Goal: Task Accomplishment & Management: Manage account settings

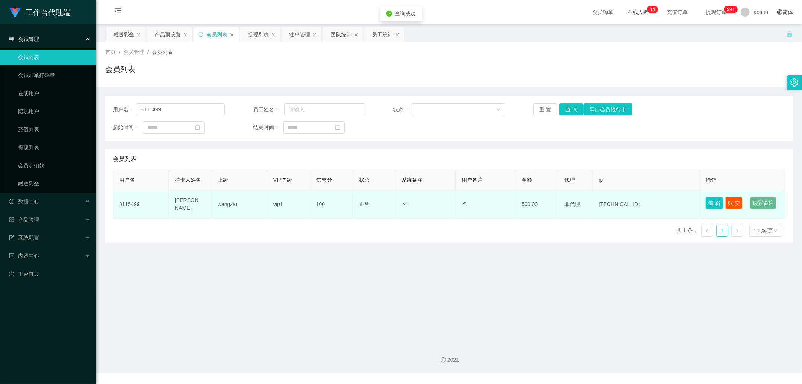
click at [706, 202] on button "编 辑" at bounding box center [714, 203] width 17 height 12
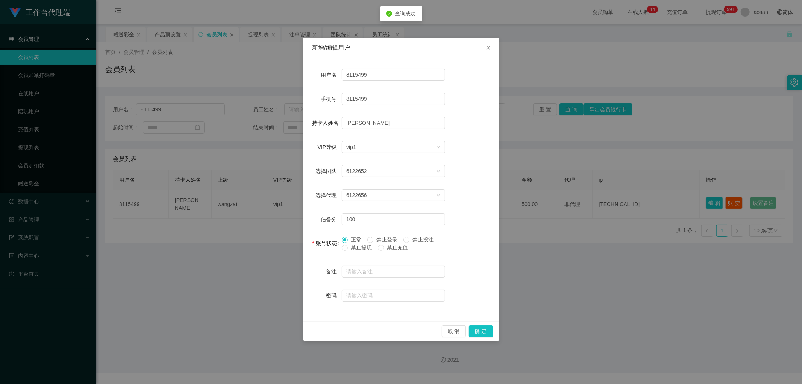
drag, startPoint x: 365, startPoint y: 247, endPoint x: 419, endPoint y: 269, distance: 58.0
click at [366, 247] on span "禁止提现" at bounding box center [361, 247] width 27 height 6
click at [480, 330] on button "确 定" at bounding box center [481, 331] width 24 height 12
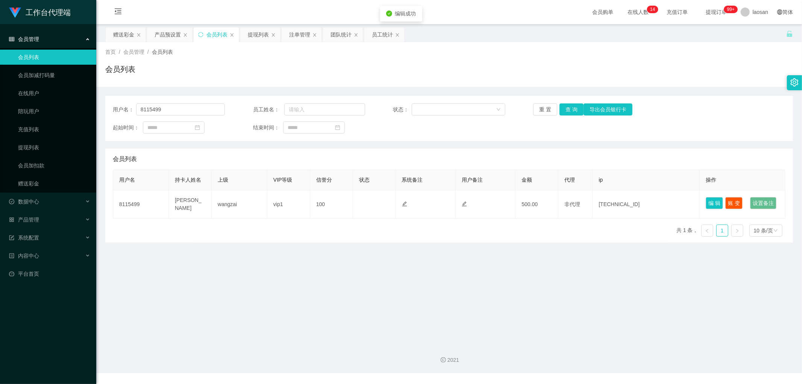
click at [718, 119] on div "用户名： 8115499 员工姓名： 状态： 重 置 查 询 导出会员银行卡 起始时间： 结束时间：" at bounding box center [449, 118] width 688 height 45
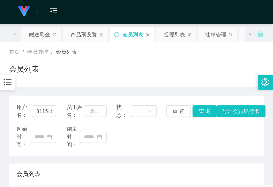
drag, startPoint x: 82, startPoint y: 12, endPoint x: 80, endPoint y: 0, distance: 11.7
click at [82, 12] on div "会员购单 在线人数 0 1 2 3 4 5 6 7 8 9 0 1 2 3 4 5 6 7 8 9 0 1 2 3 4 5 6 7 8 9 0 1 2 3 4…" at bounding box center [136, 12] width 273 height 24
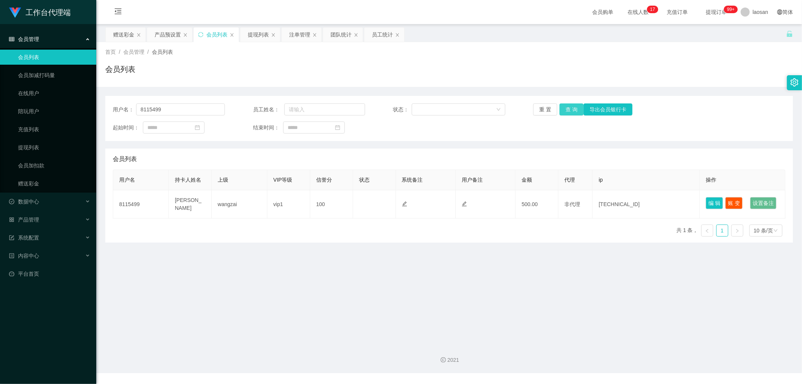
click at [563, 108] on button "查 询" at bounding box center [572, 109] width 24 height 12
click at [564, 108] on button "查 询" at bounding box center [572, 109] width 24 height 12
click at [564, 108] on button "查 询" at bounding box center [576, 109] width 32 height 12
click at [564, 108] on button "查 询" at bounding box center [572, 109] width 24 height 12
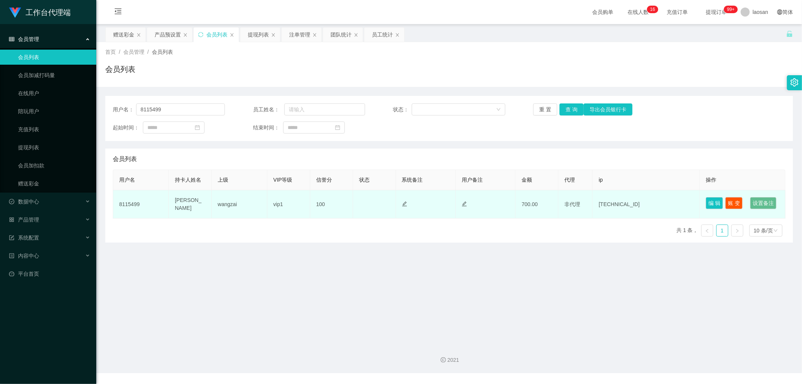
drag, startPoint x: 524, startPoint y: 217, endPoint x: 548, endPoint y: 222, distance: 25.0
click at [525, 217] on td "700.00" at bounding box center [537, 204] width 43 height 28
click at [548, 219] on td "700.00" at bounding box center [537, 204] width 43 height 28
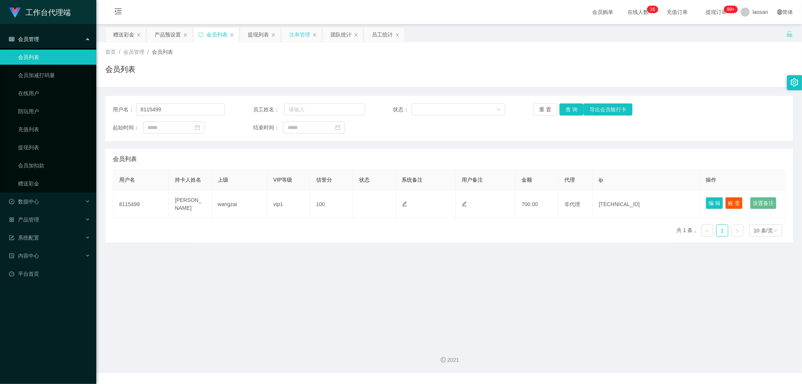
click at [306, 36] on div "注单管理" at bounding box center [299, 34] width 21 height 14
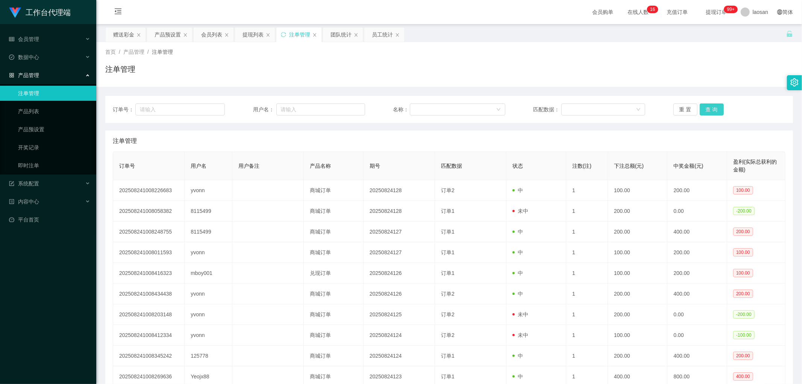
click at [704, 111] on button "查 询" at bounding box center [712, 109] width 24 height 12
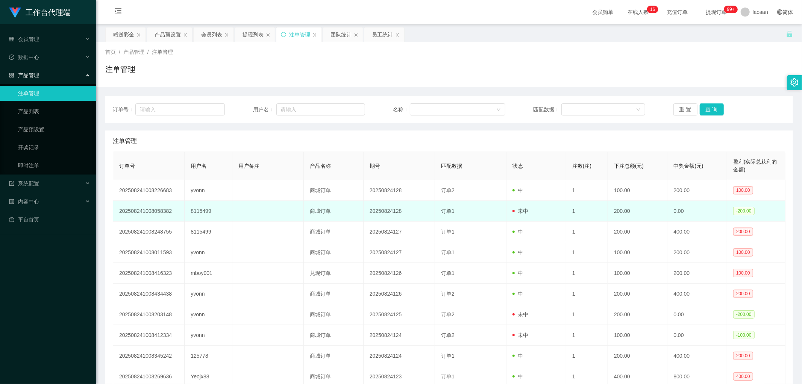
click at [560, 212] on td "未中" at bounding box center [537, 211] width 60 height 21
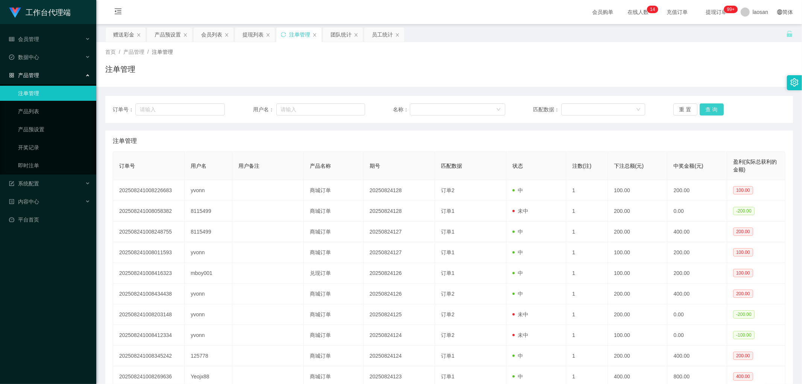
click at [703, 107] on button "查 询" at bounding box center [712, 109] width 24 height 12
click at [703, 107] on div "重 置 查 询" at bounding box center [730, 109] width 112 height 12
click at [703, 107] on button "查 询" at bounding box center [712, 109] width 24 height 12
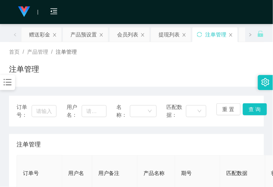
drag, startPoint x: 116, startPoint y: 143, endPoint x: 111, endPoint y: 141, distance: 4.9
click at [115, 143] on div "注单管理" at bounding box center [137, 144] width 240 height 21
click at [82, 78] on div "注单管理" at bounding box center [136, 72] width 255 height 17
